Goal: Information Seeking & Learning: Learn about a topic

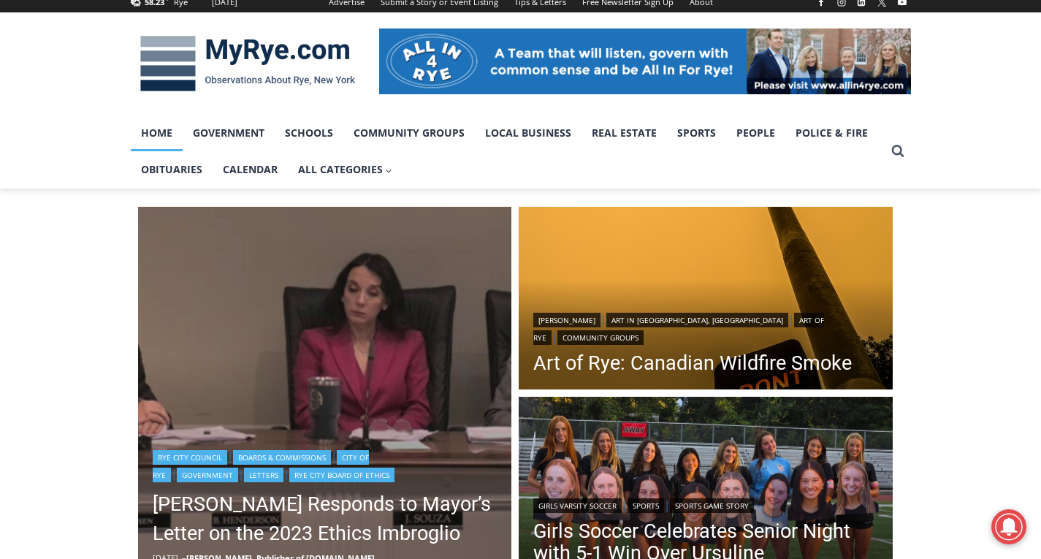
scroll to position [219, 0]
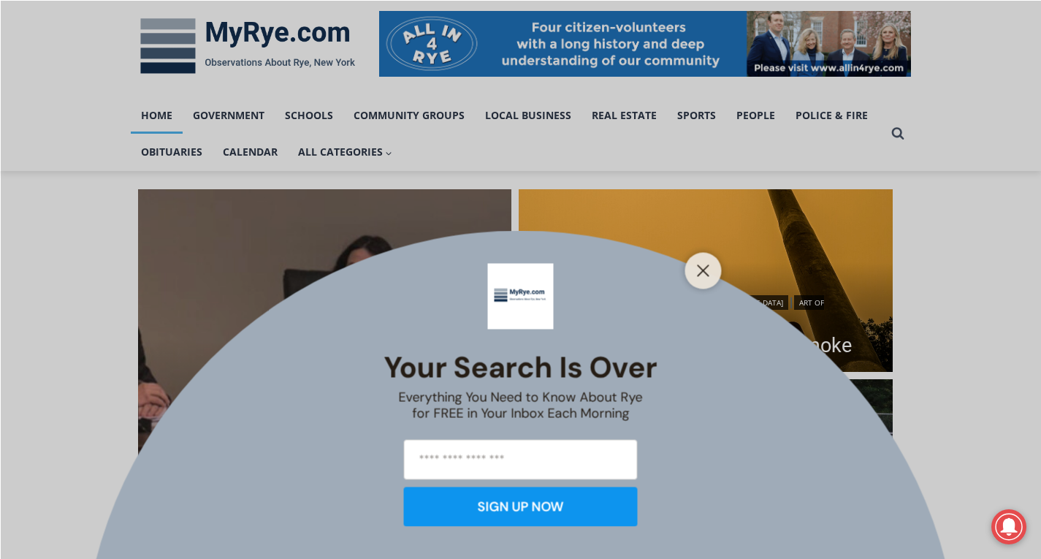
click at [697, 255] on div at bounding box center [703, 270] width 37 height 37
click at [699, 264] on icon "Close" at bounding box center [703, 270] width 13 height 13
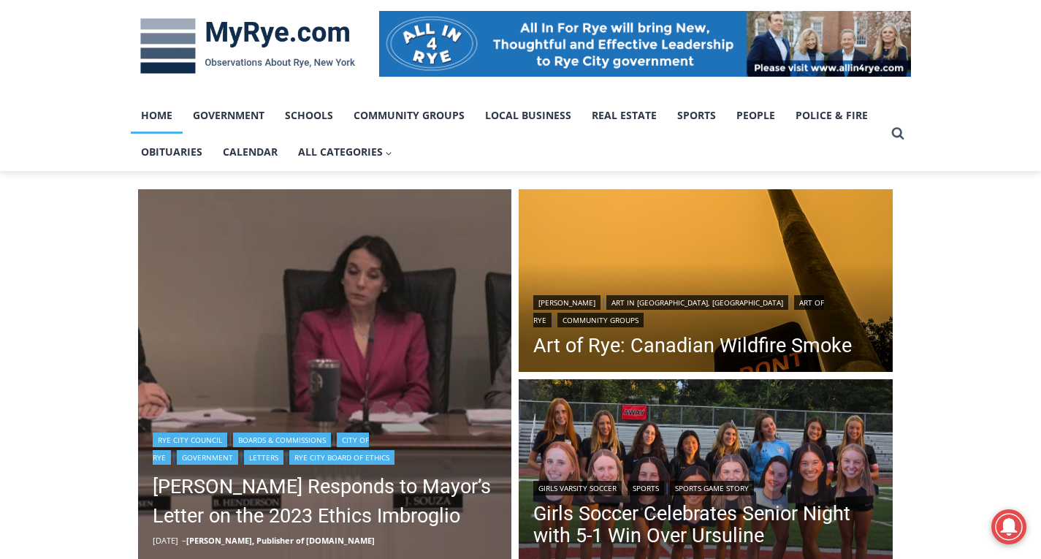
click at [418, 324] on img "Read More Henderson Responds to Mayor’s Letter on the 2023 Ethics Imbroglio" at bounding box center [325, 376] width 374 height 374
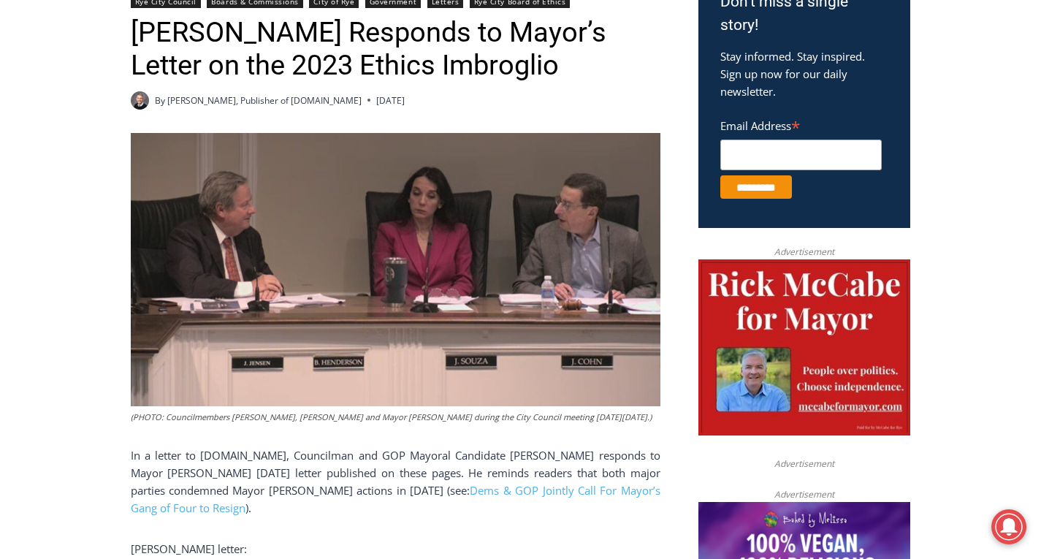
scroll to position [584, 0]
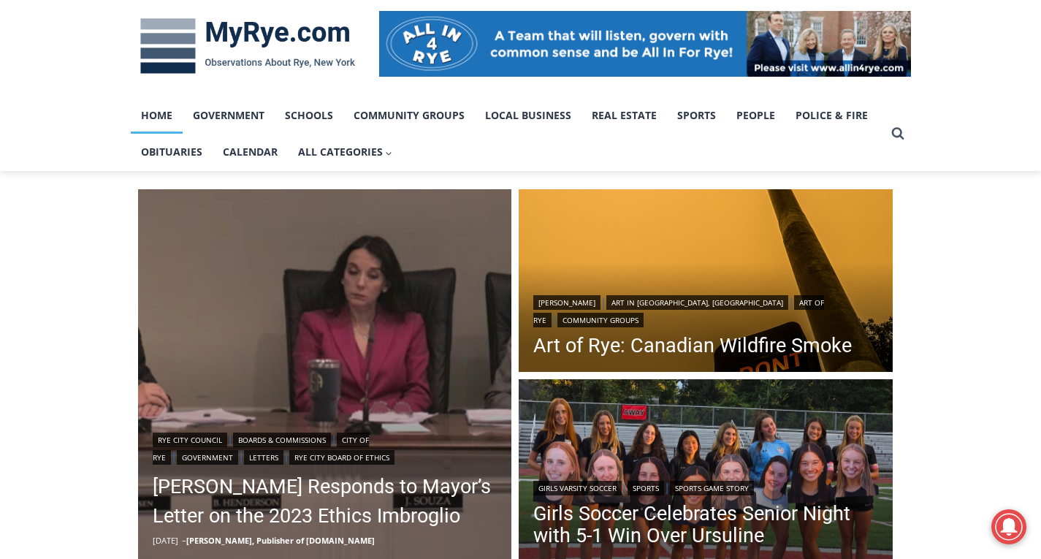
click at [985, 73] on div at bounding box center [520, 46] width 1041 height 102
